Goal: Information Seeking & Learning: Learn about a topic

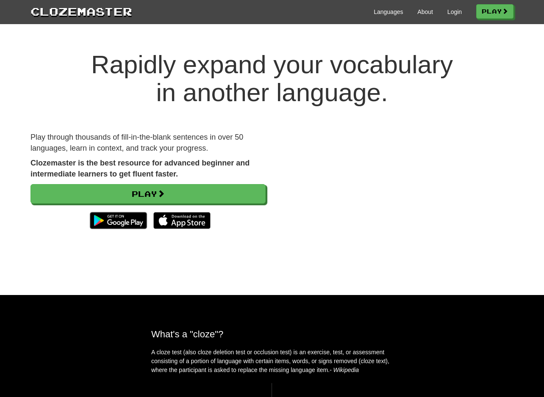
click at [451, 16] on div "Languages About Login Play" at bounding box center [322, 11] width 381 height 16
click at [450, 10] on link "Login" at bounding box center [454, 12] width 14 height 8
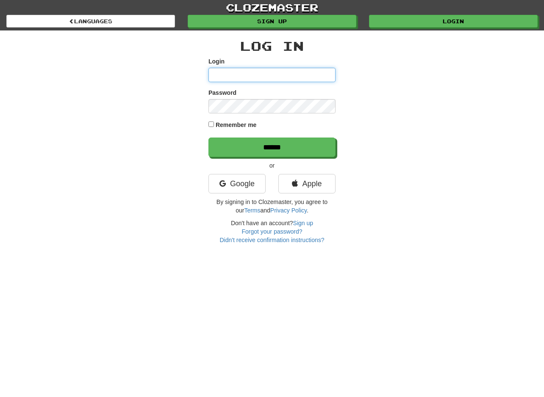
type input "**********"
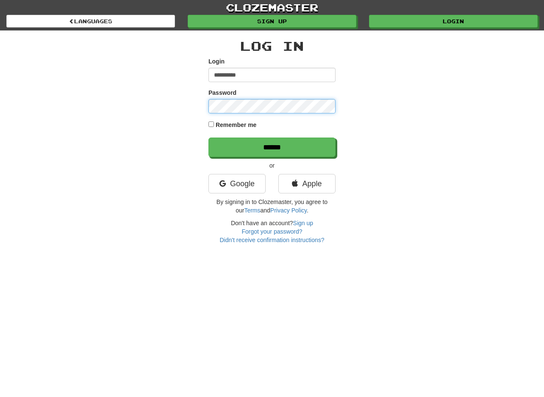
click at [208, 138] on input "******" at bounding box center [271, 147] width 127 height 19
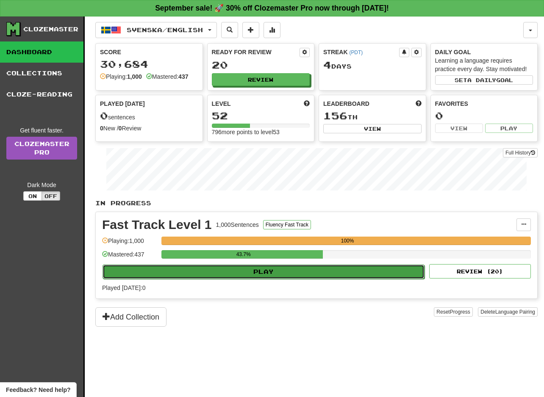
click at [267, 274] on button "Play" at bounding box center [263, 272] width 322 height 14
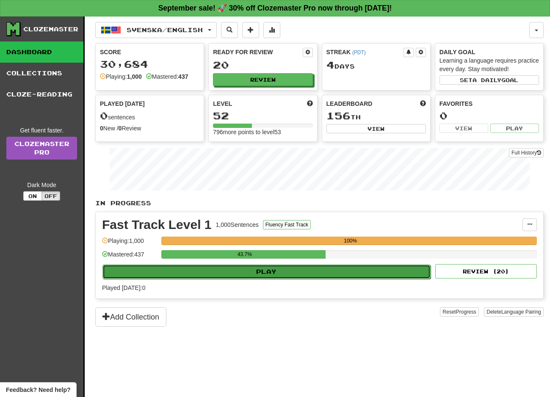
select select "**"
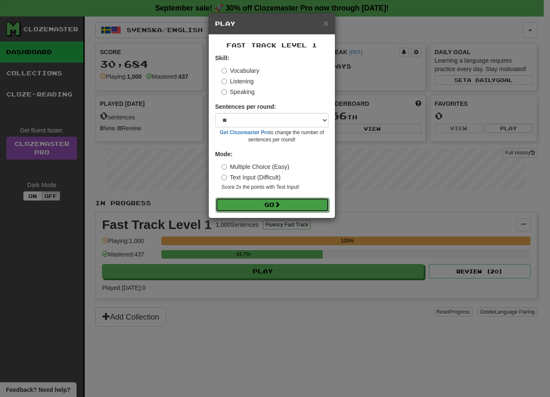
click at [265, 210] on button "Go" at bounding box center [272, 205] width 113 height 14
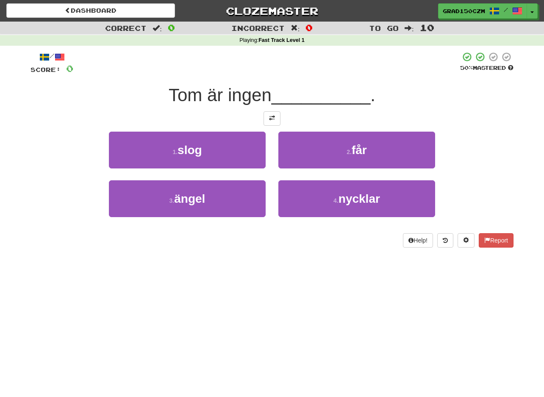
click at [1, 288] on div "Dashboard Clozemaster grad150czm / Toggle Dropdown Dashboard Leaderboard Activi…" at bounding box center [272, 198] width 544 height 397
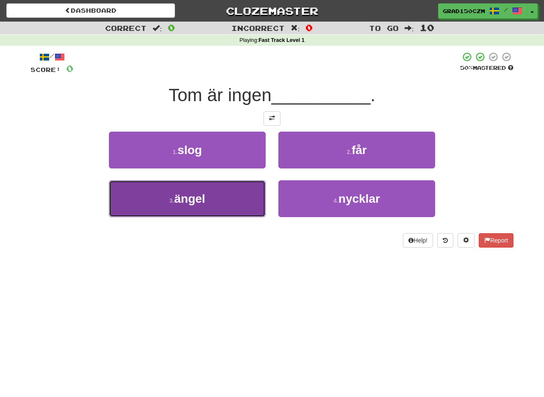
click at [186, 199] on span "ängel" at bounding box center [189, 198] width 31 height 13
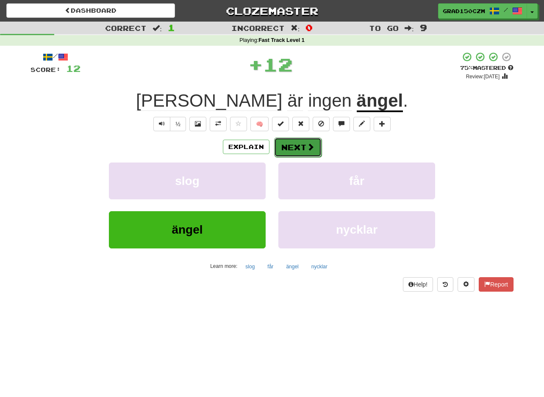
click at [300, 152] on button "Next" at bounding box center [297, 147] width 47 height 19
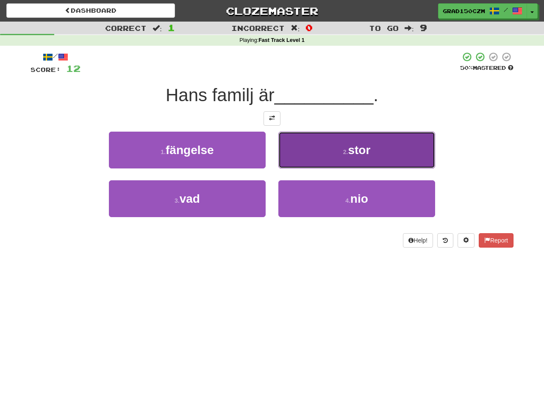
click at [394, 152] on button "2 . stor" at bounding box center [356, 150] width 157 height 37
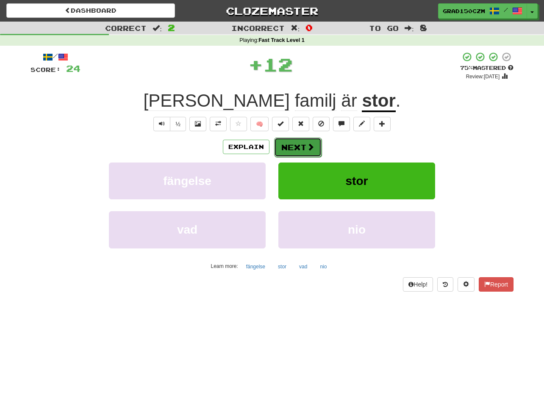
click at [305, 145] on button "Next" at bounding box center [297, 147] width 47 height 19
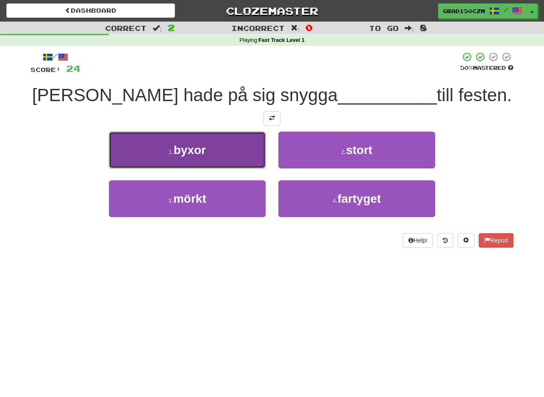
click at [193, 148] on span "byxor" at bounding box center [190, 150] width 32 height 13
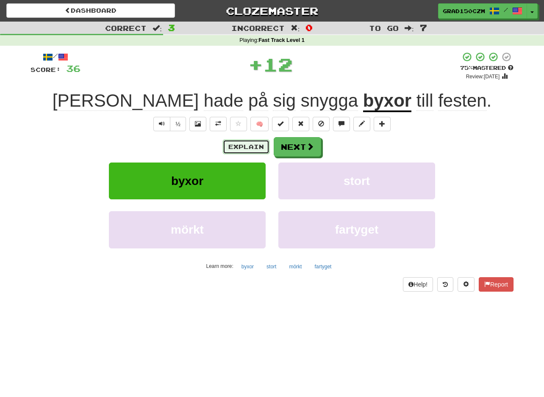
click at [237, 142] on button "Explain" at bounding box center [246, 147] width 47 height 14
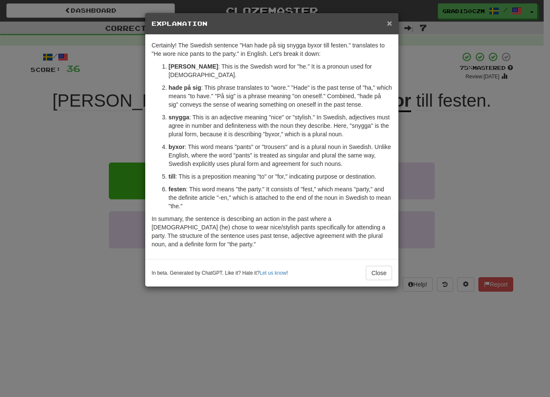
click at [391, 27] on span "×" at bounding box center [389, 23] width 5 height 10
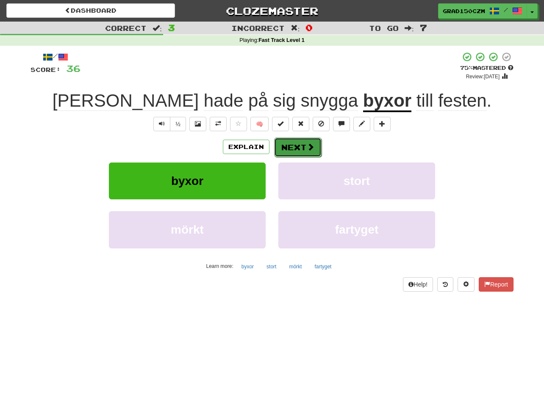
click at [309, 151] on span at bounding box center [311, 147] width 8 height 8
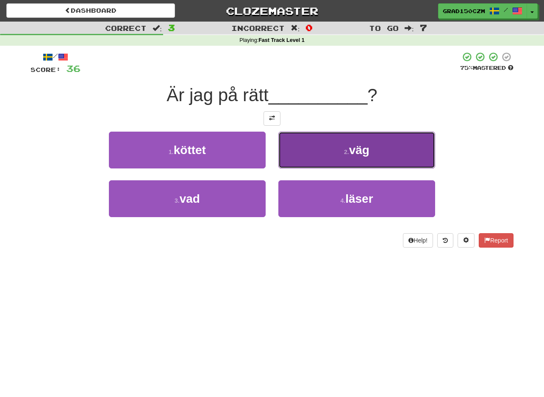
click at [349, 152] on small "2 ." at bounding box center [346, 152] width 5 height 7
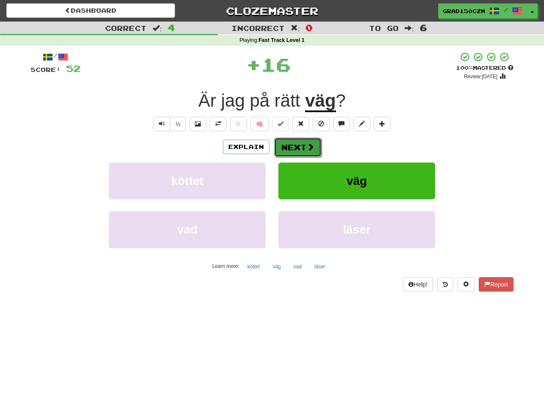
click at [312, 144] on span at bounding box center [311, 147] width 8 height 8
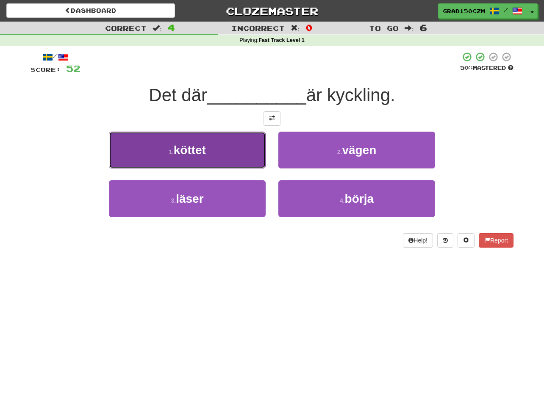
click at [203, 148] on span "köttet" at bounding box center [190, 150] width 32 height 13
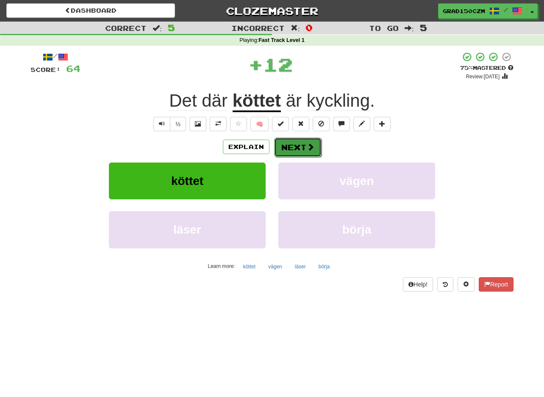
click at [301, 143] on button "Next" at bounding box center [297, 147] width 47 height 19
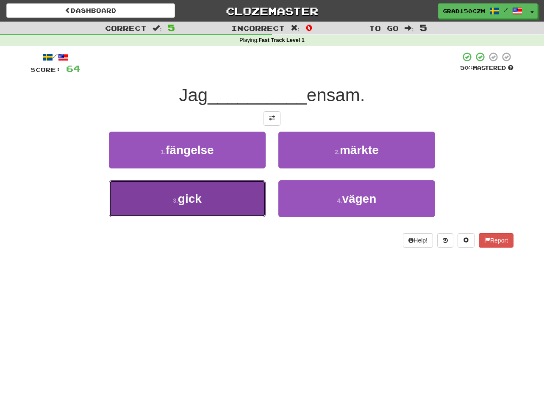
click at [241, 211] on button "3 . gick" at bounding box center [187, 198] width 157 height 37
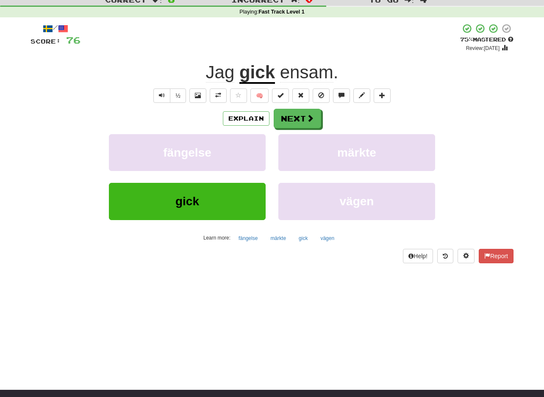
click at [74, 139] on div "fängelse märkte" at bounding box center [272, 158] width 508 height 49
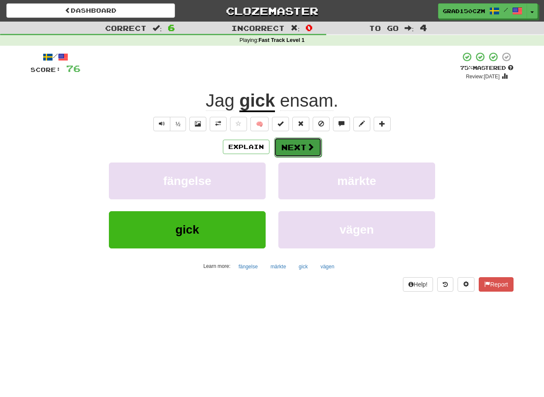
click at [296, 149] on button "Next" at bounding box center [297, 147] width 47 height 19
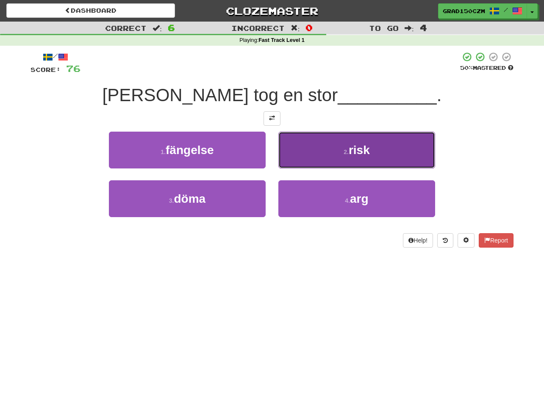
click at [385, 154] on button "2 . risk" at bounding box center [356, 150] width 157 height 37
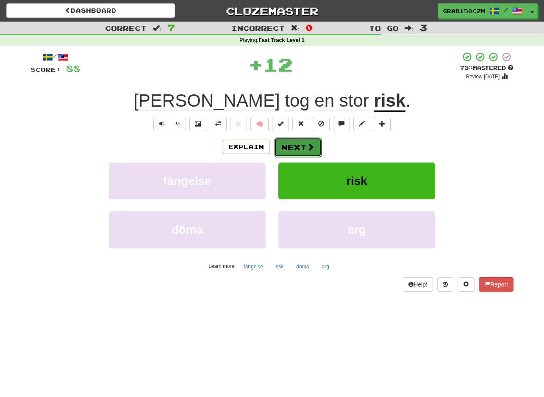
click at [286, 147] on button "Next" at bounding box center [297, 147] width 47 height 19
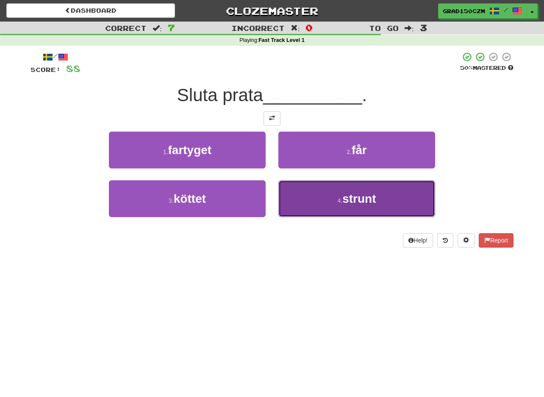
click at [325, 205] on button "4 . strunt" at bounding box center [356, 198] width 157 height 37
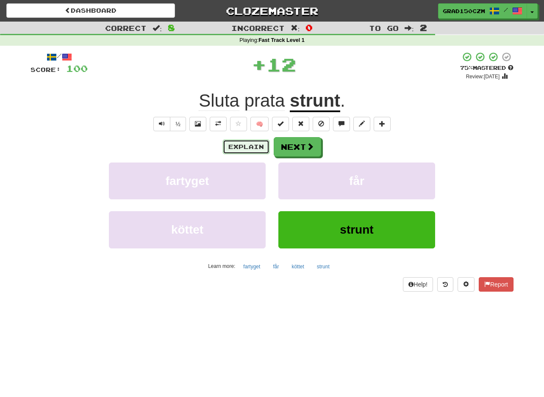
click at [238, 147] on button "Explain" at bounding box center [246, 147] width 47 height 14
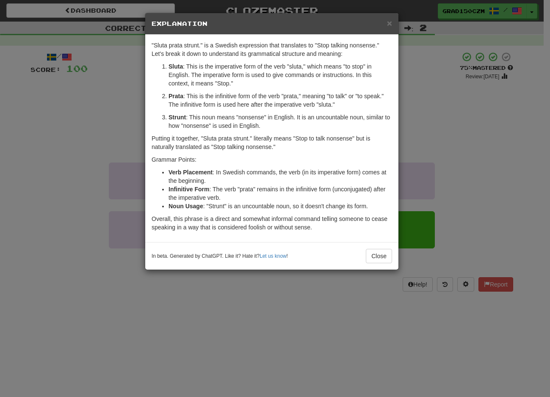
click at [509, 142] on div "× Explanation "Sluta prata strunt." is a Swedish expression that translates to …" at bounding box center [275, 198] width 550 height 397
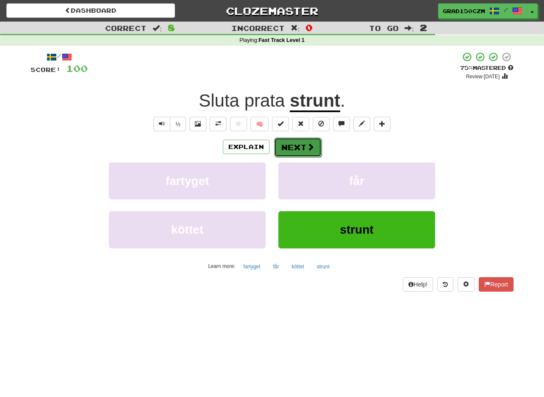
click at [281, 145] on button "Next" at bounding box center [297, 147] width 47 height 19
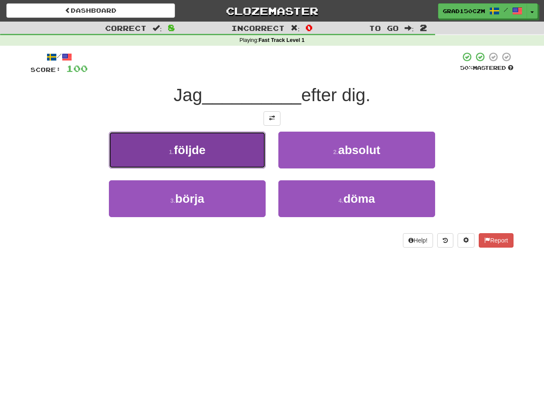
click at [195, 155] on span "följde" at bounding box center [190, 150] width 32 height 13
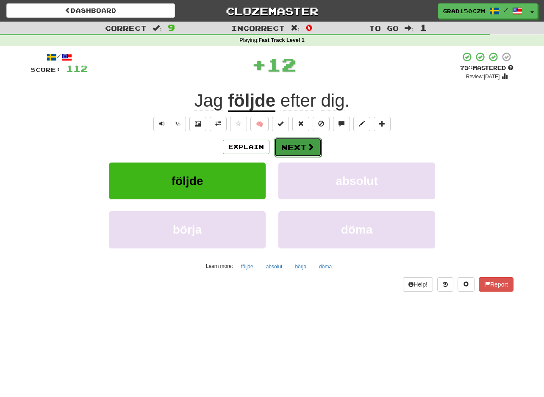
click at [301, 145] on button "Next" at bounding box center [297, 147] width 47 height 19
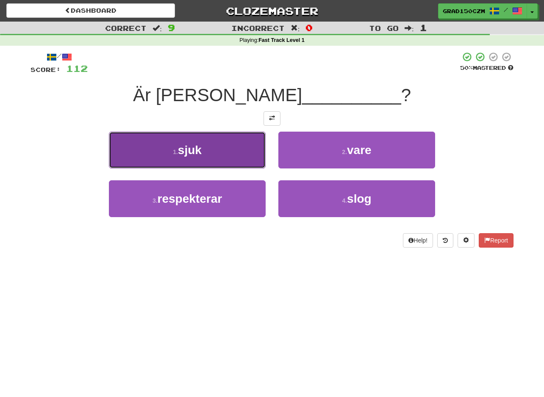
click at [207, 147] on button "1 . sjuk" at bounding box center [187, 150] width 157 height 37
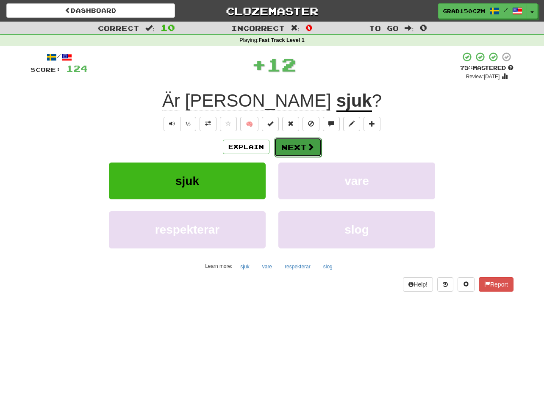
click at [304, 143] on button "Next" at bounding box center [297, 147] width 47 height 19
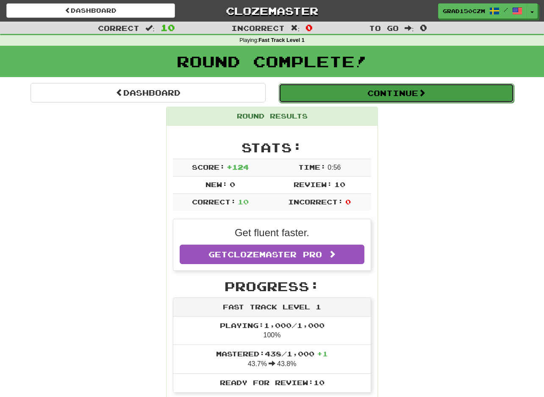
click at [411, 91] on button "Continue" at bounding box center [396, 92] width 235 height 19
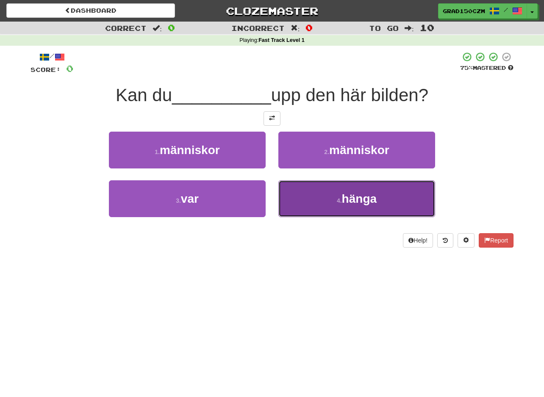
click at [366, 188] on button "4 . hänga" at bounding box center [356, 198] width 157 height 37
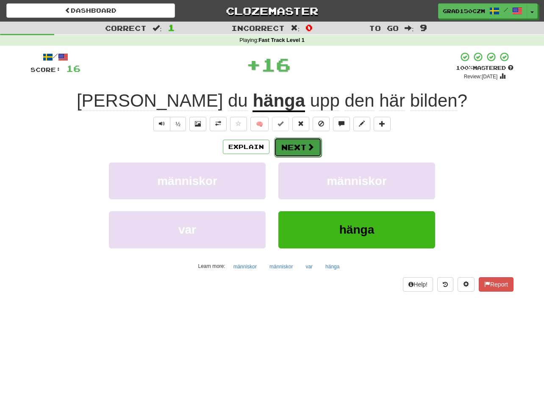
click at [298, 147] on button "Next" at bounding box center [297, 147] width 47 height 19
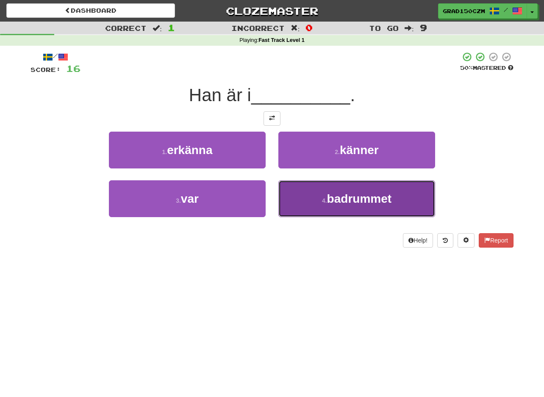
click at [368, 194] on span "badrummet" at bounding box center [359, 198] width 64 height 13
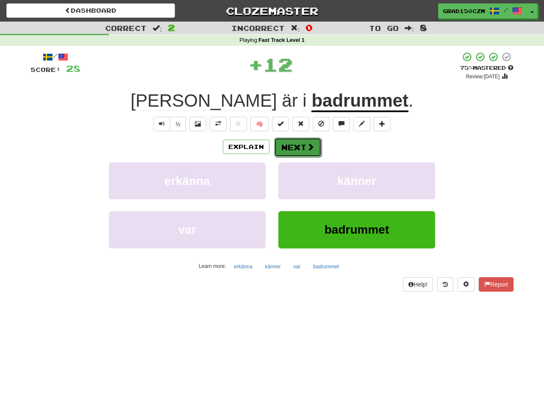
click at [296, 148] on button "Next" at bounding box center [297, 147] width 47 height 19
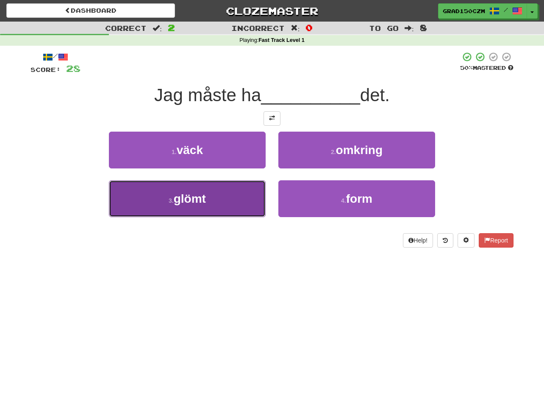
click at [192, 199] on span "glömt" at bounding box center [190, 198] width 32 height 13
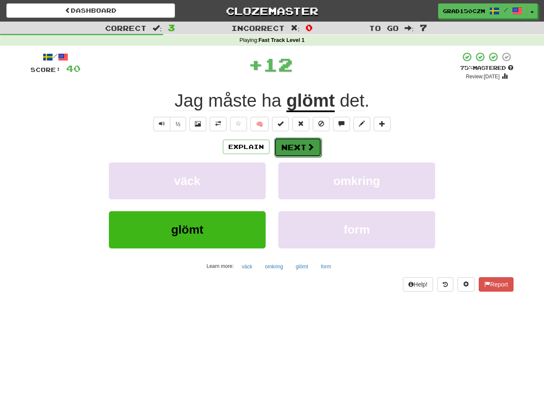
click at [295, 141] on button "Next" at bounding box center [297, 147] width 47 height 19
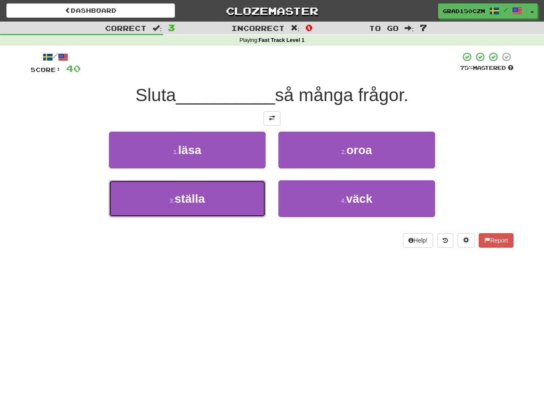
click at [198, 200] on span "ställa" at bounding box center [189, 198] width 30 height 13
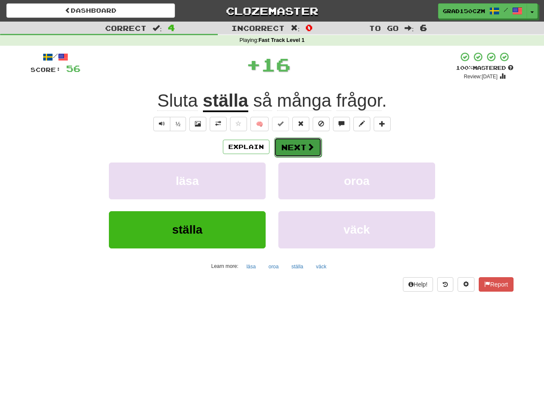
click at [298, 142] on button "Next" at bounding box center [297, 147] width 47 height 19
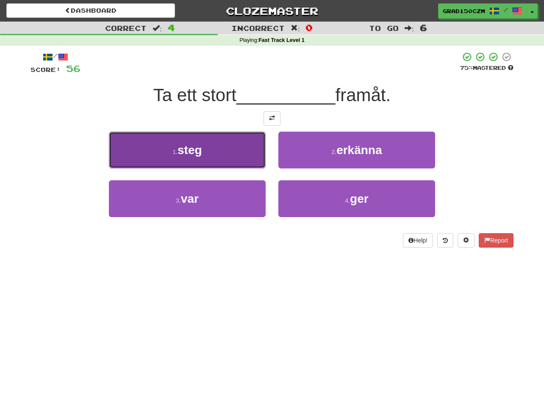
click at [174, 143] on button "1 . steg" at bounding box center [187, 150] width 157 height 37
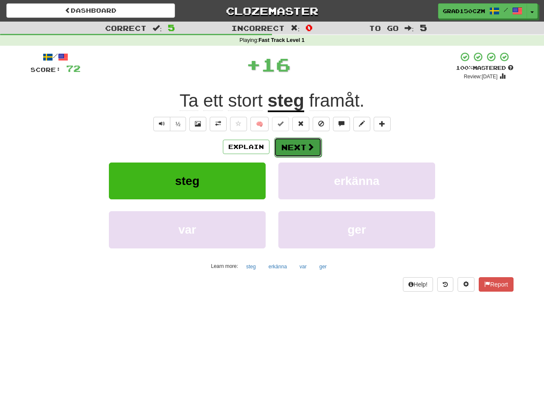
click at [305, 148] on button "Next" at bounding box center [297, 147] width 47 height 19
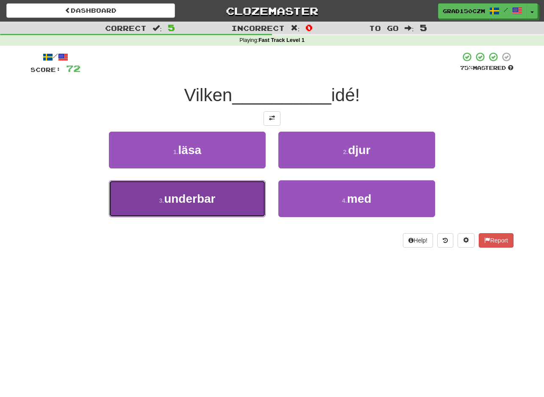
click at [166, 194] on span "underbar" at bounding box center [189, 198] width 51 height 13
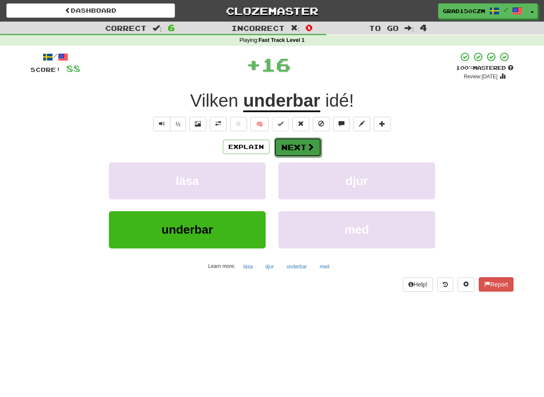
click at [305, 146] on button "Next" at bounding box center [297, 147] width 47 height 19
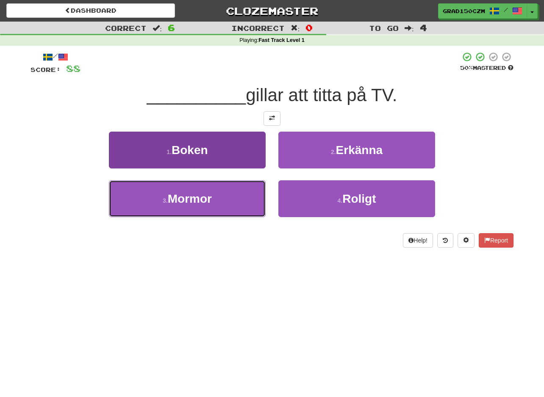
click at [167, 198] on small "3 ." at bounding box center [165, 200] width 5 height 7
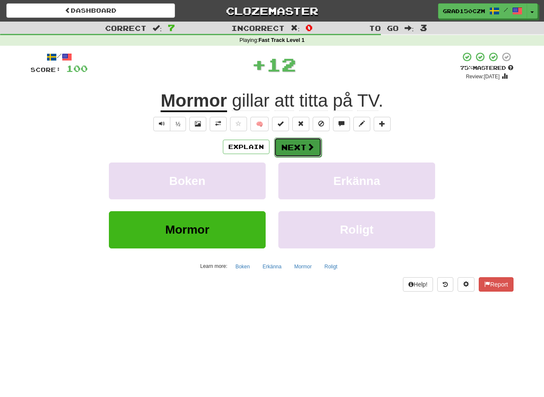
click at [297, 147] on button "Next" at bounding box center [297, 147] width 47 height 19
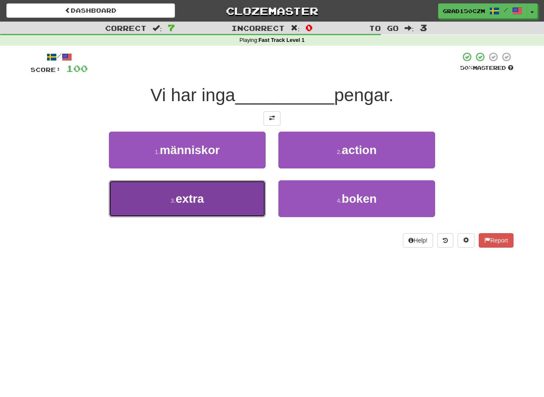
click at [169, 211] on button "3 . extra" at bounding box center [187, 198] width 157 height 37
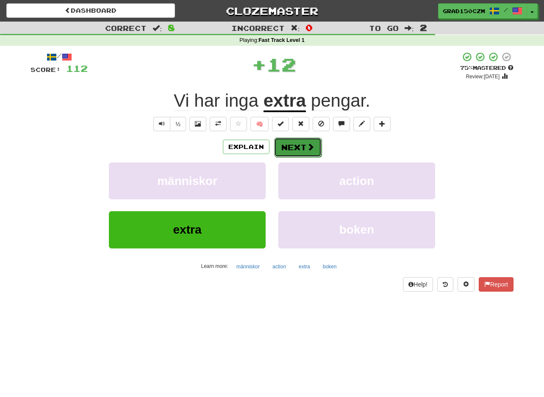
click at [298, 139] on button "Next" at bounding box center [297, 147] width 47 height 19
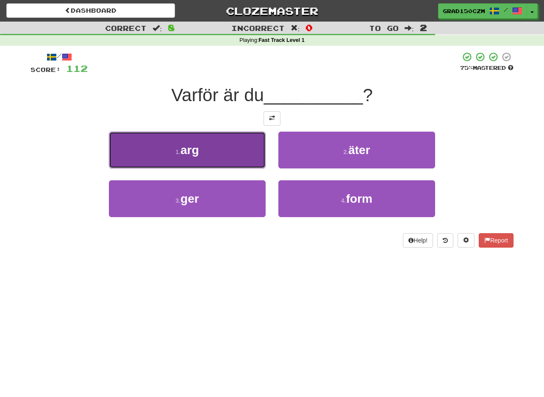
click at [133, 154] on button "1 . arg" at bounding box center [187, 150] width 157 height 37
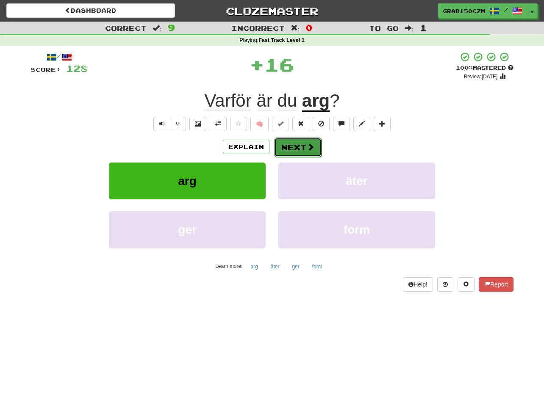
click at [288, 142] on button "Next" at bounding box center [297, 147] width 47 height 19
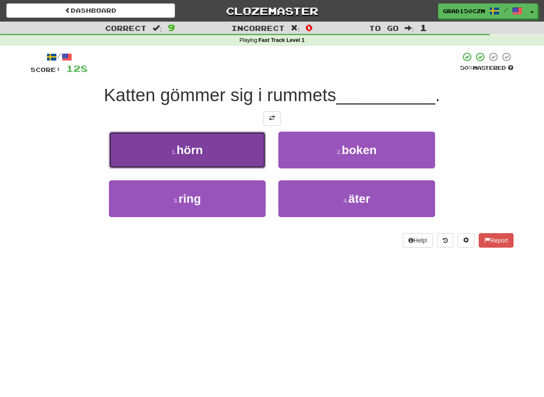
click at [201, 152] on span "hörn" at bounding box center [190, 150] width 26 height 13
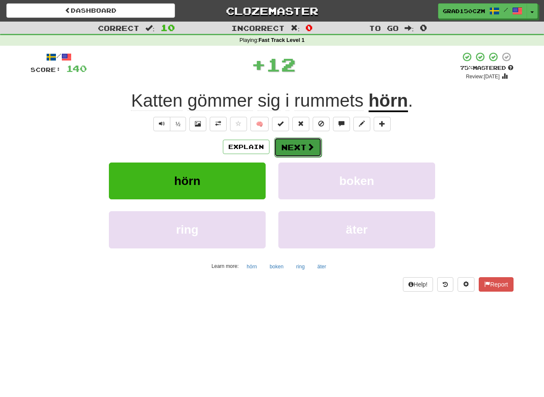
click at [284, 146] on button "Next" at bounding box center [297, 147] width 47 height 19
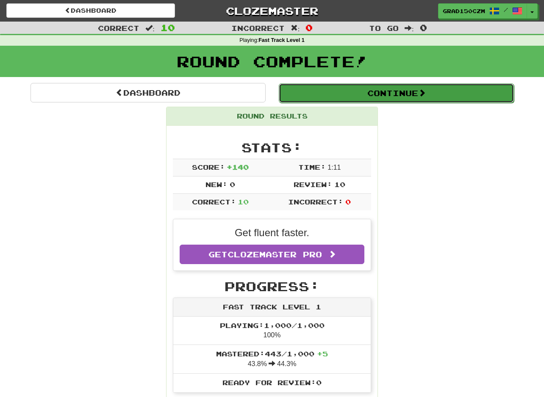
click at [454, 86] on button "Continue" at bounding box center [396, 92] width 235 height 19
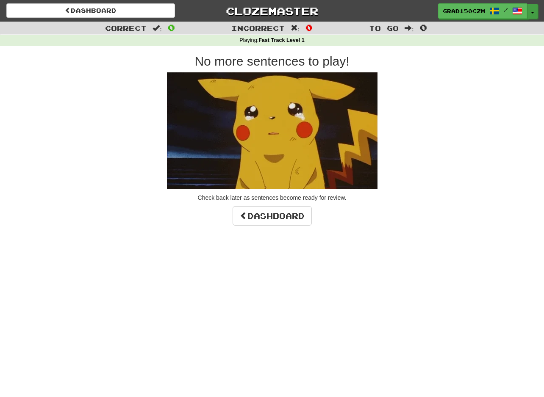
click at [534, 5] on div "Dashboard Clozemaster grad150czm / Toggle Dropdown Dashboard Leaderboard Activi…" at bounding box center [272, 9] width 544 height 19
click at [535, 6] on button "Toggle Dropdown" at bounding box center [532, 11] width 11 height 15
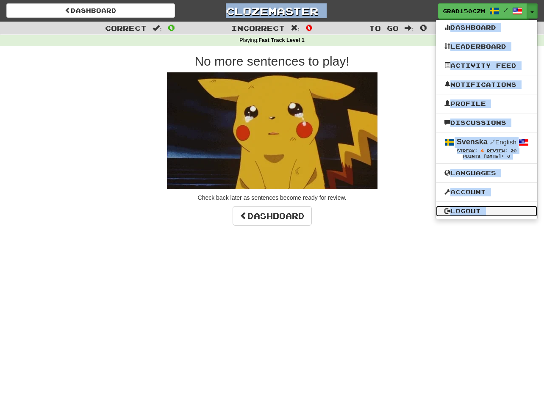
click at [476, 210] on link "Logout" at bounding box center [486, 211] width 101 height 11
